Goal: Task Accomplishment & Management: Manage account settings

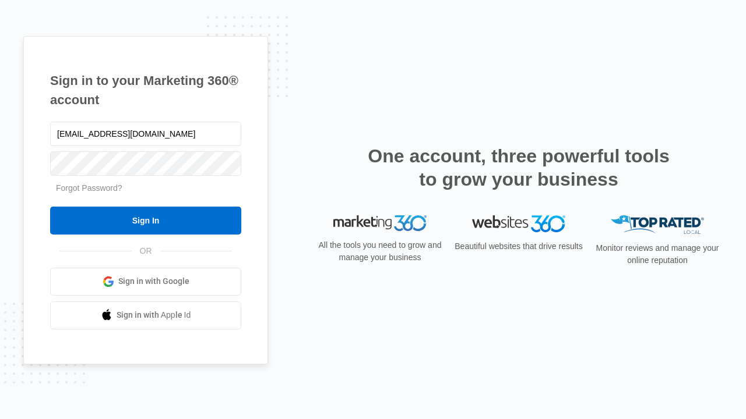
type input "dankie614@gmail.com"
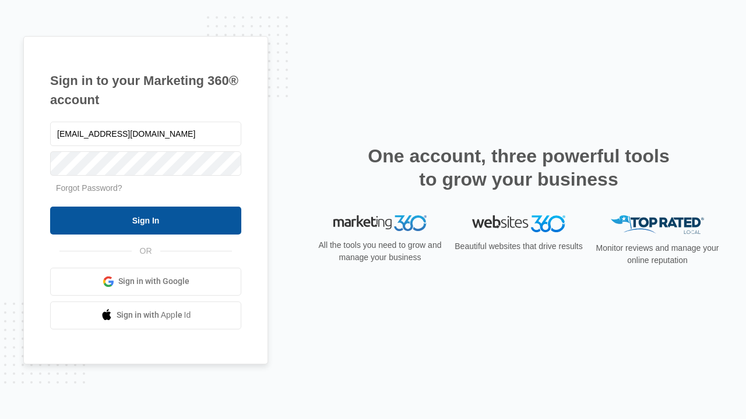
click at [146, 220] on input "Sign In" at bounding box center [145, 221] width 191 height 28
